Goal: Task Accomplishment & Management: Complete application form

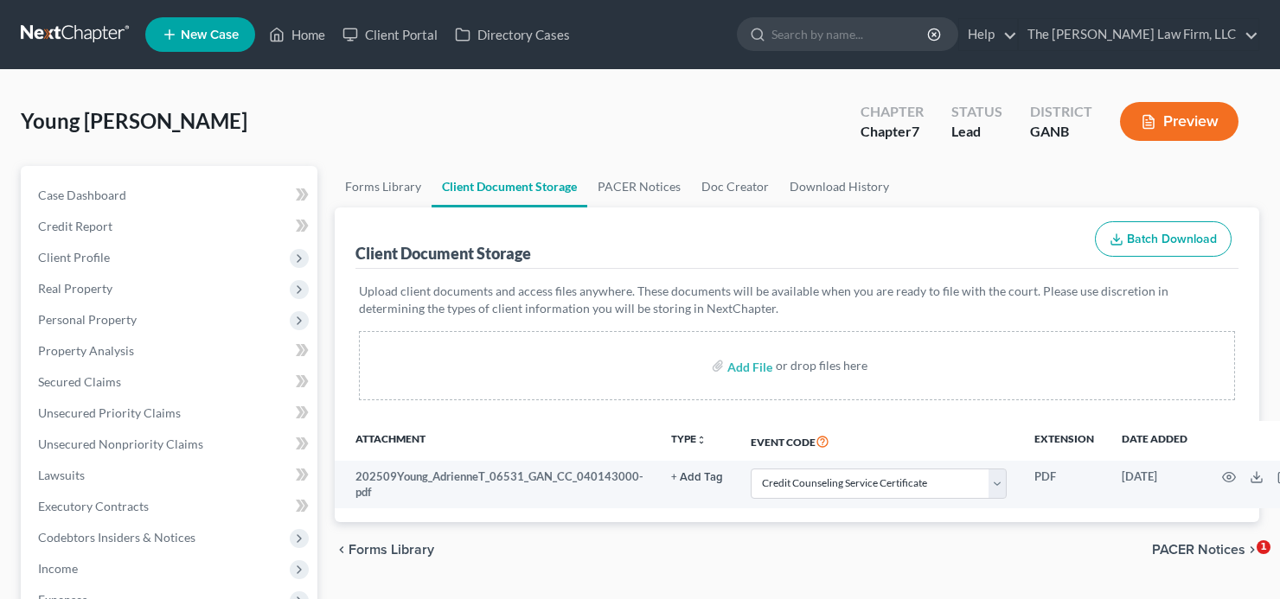
select select "5"
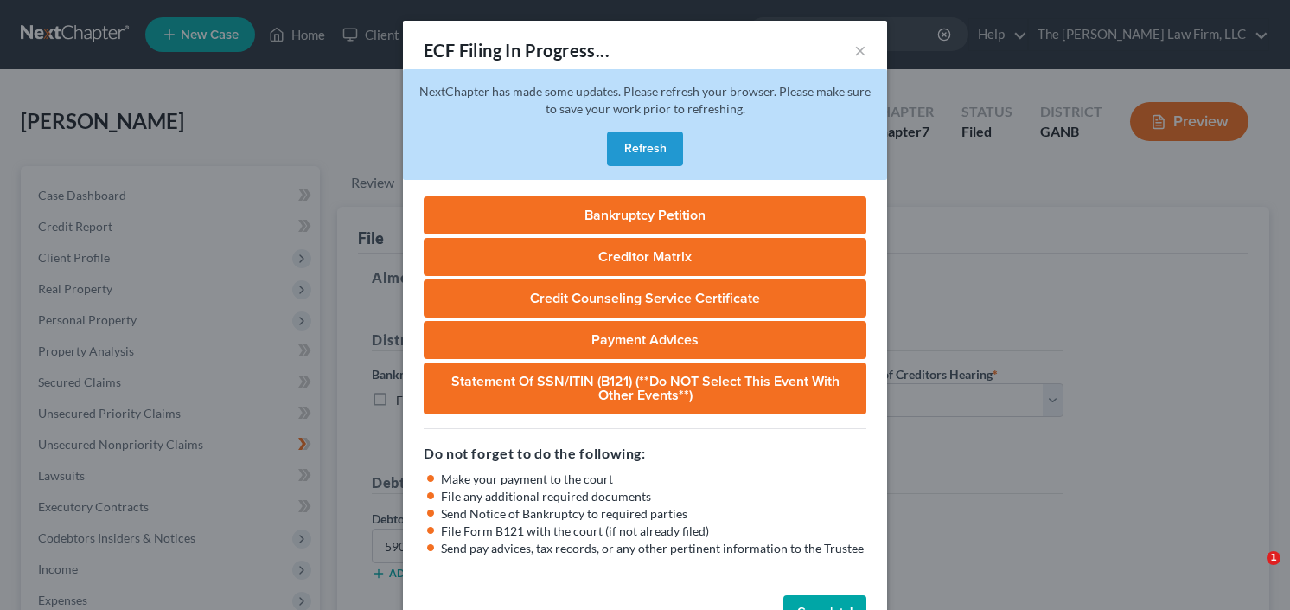
select select "0"
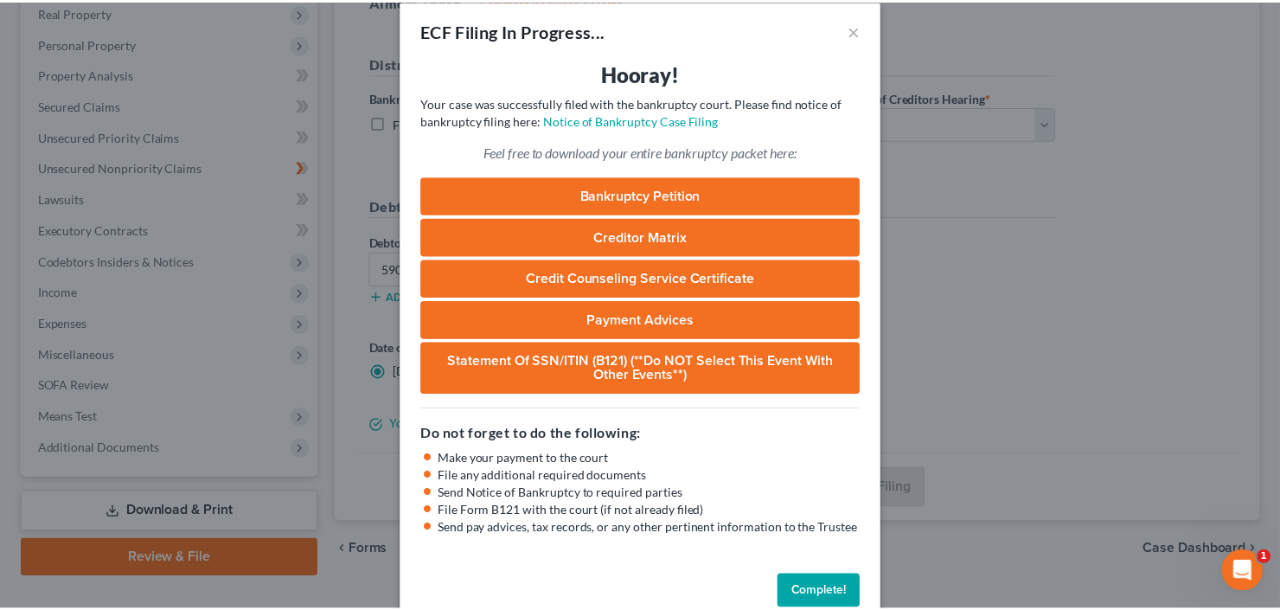
scroll to position [53, 0]
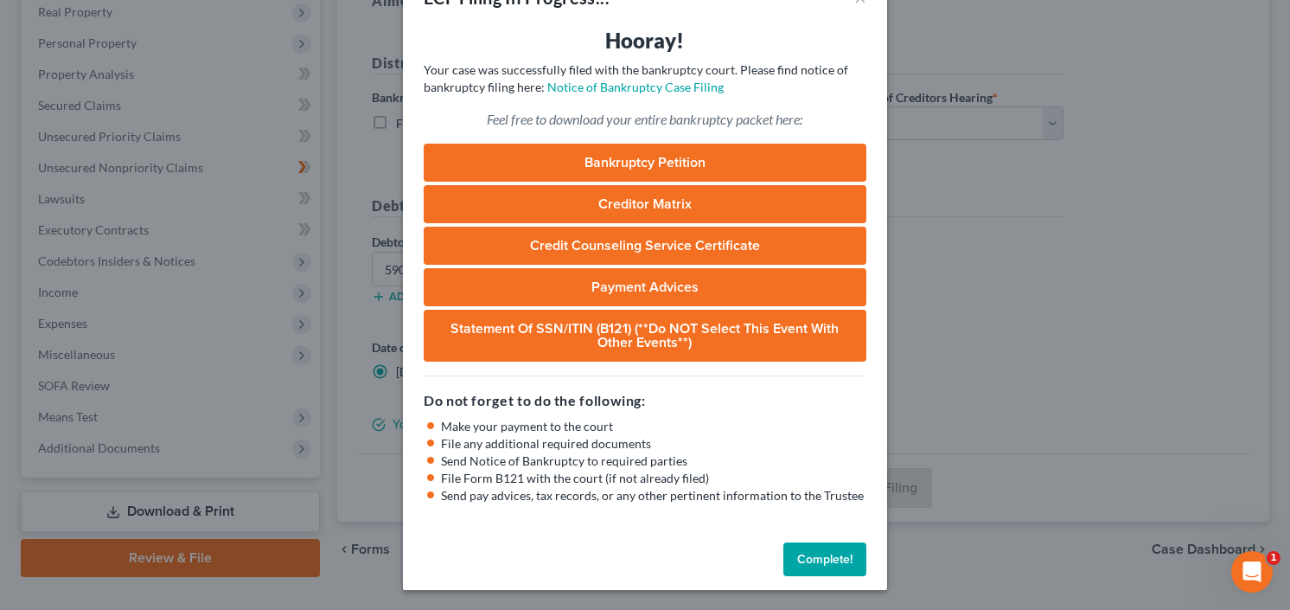
click at [812, 554] on button "Complete!" at bounding box center [825, 559] width 83 height 35
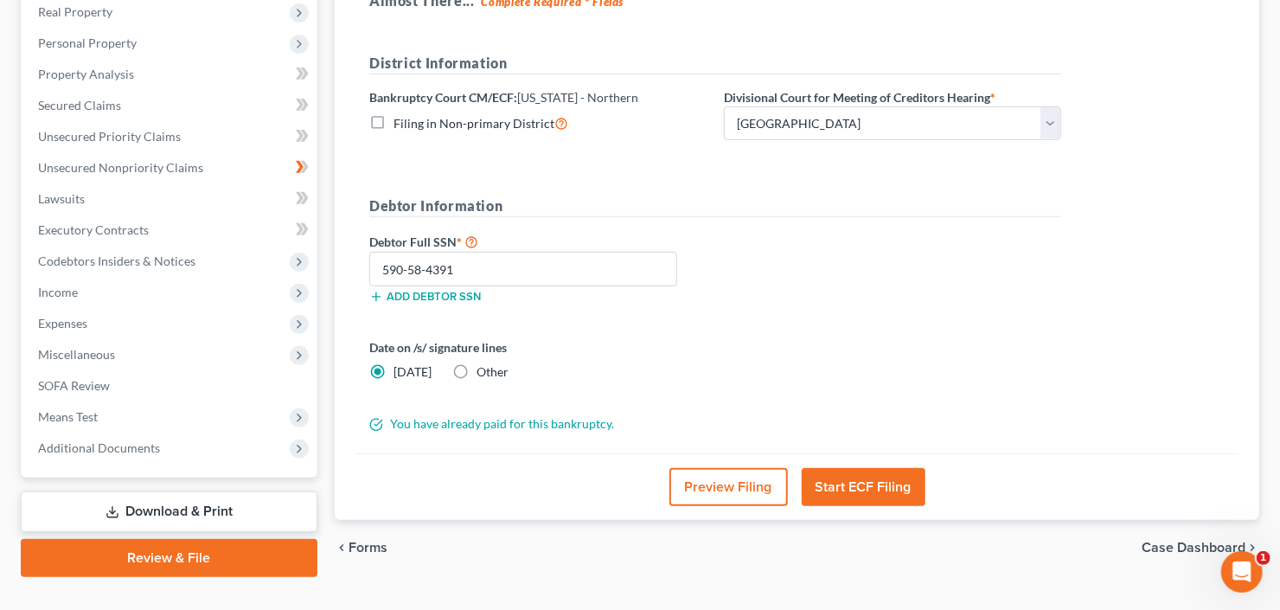
scroll to position [0, 0]
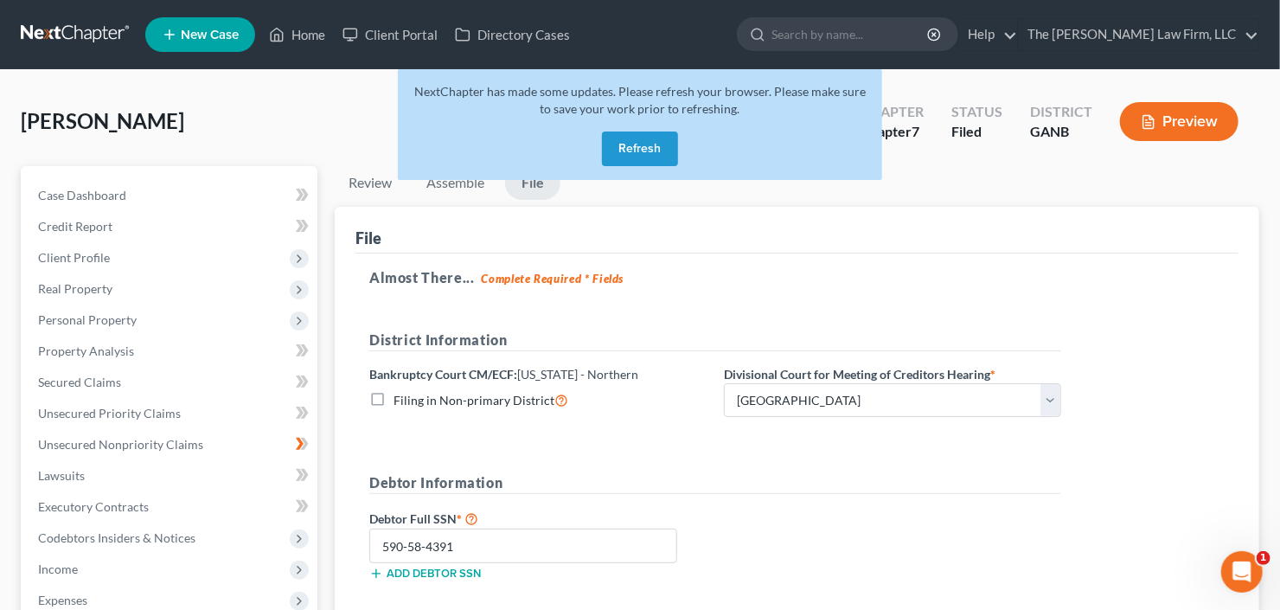
click at [632, 152] on button "Refresh" at bounding box center [640, 148] width 76 height 35
